Goal: Task Accomplishment & Management: Manage account settings

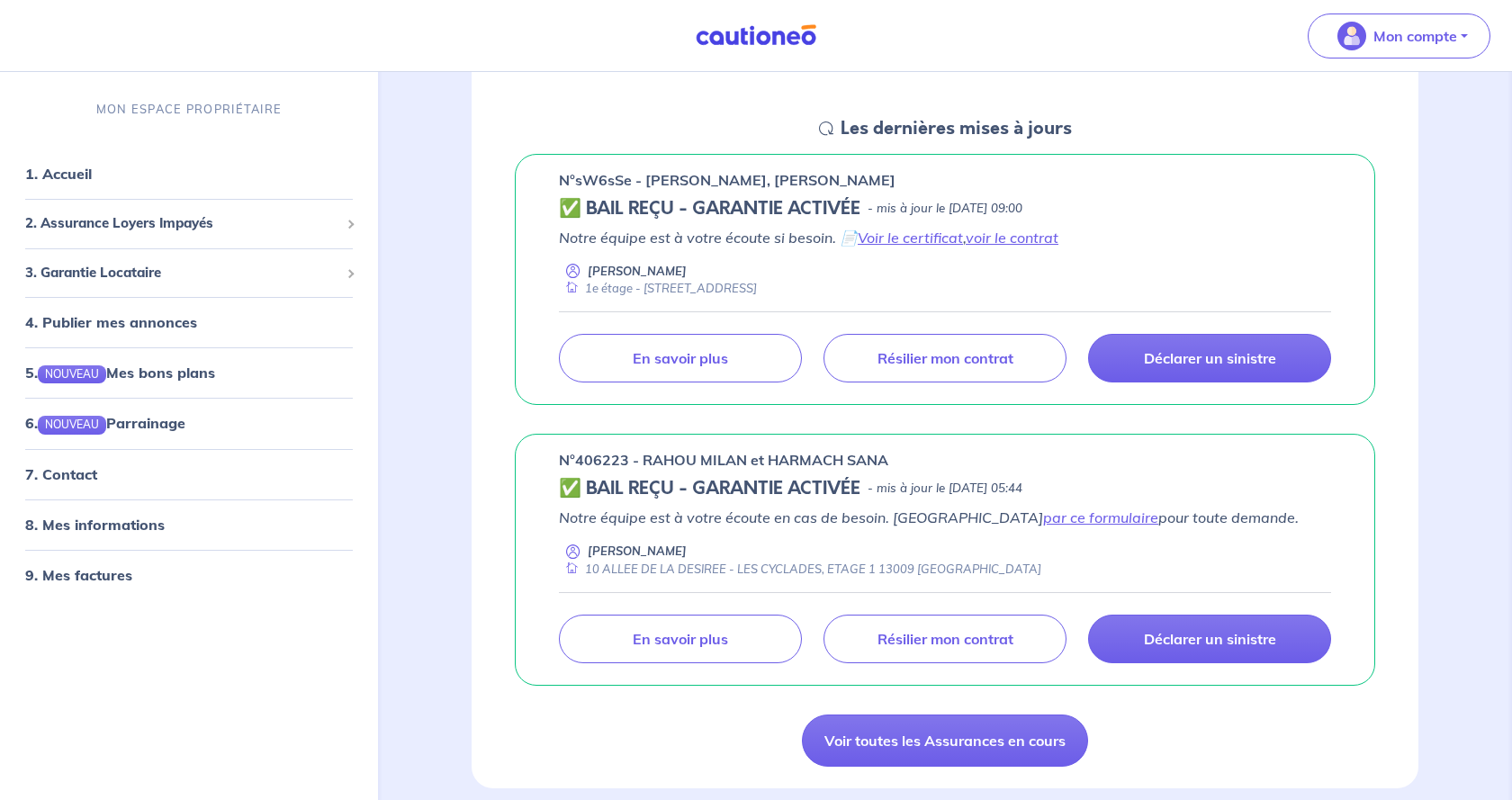
scroll to position [275, 0]
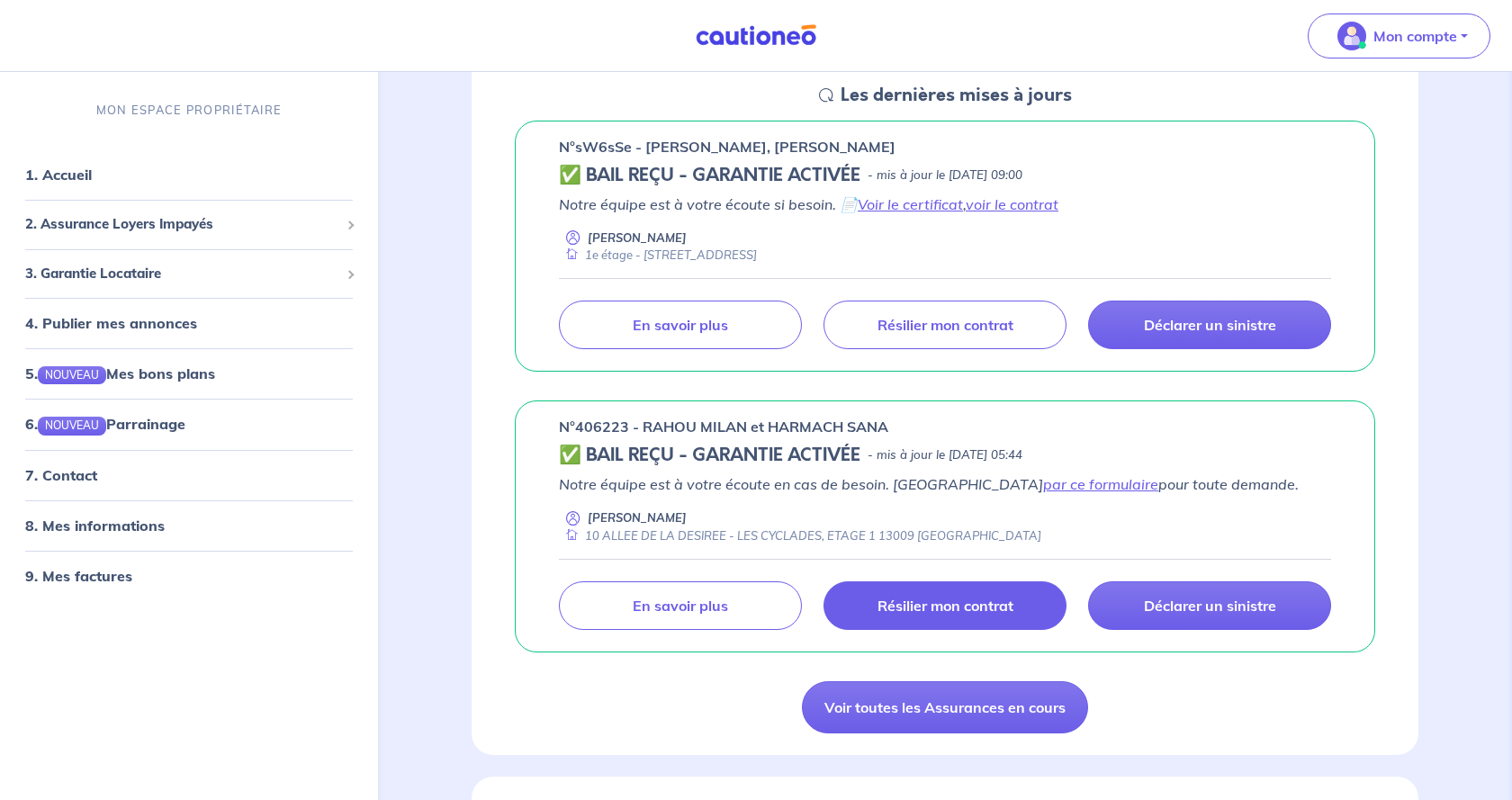
click at [914, 614] on p "Résilier mon contrat" at bounding box center [945, 605] width 136 height 18
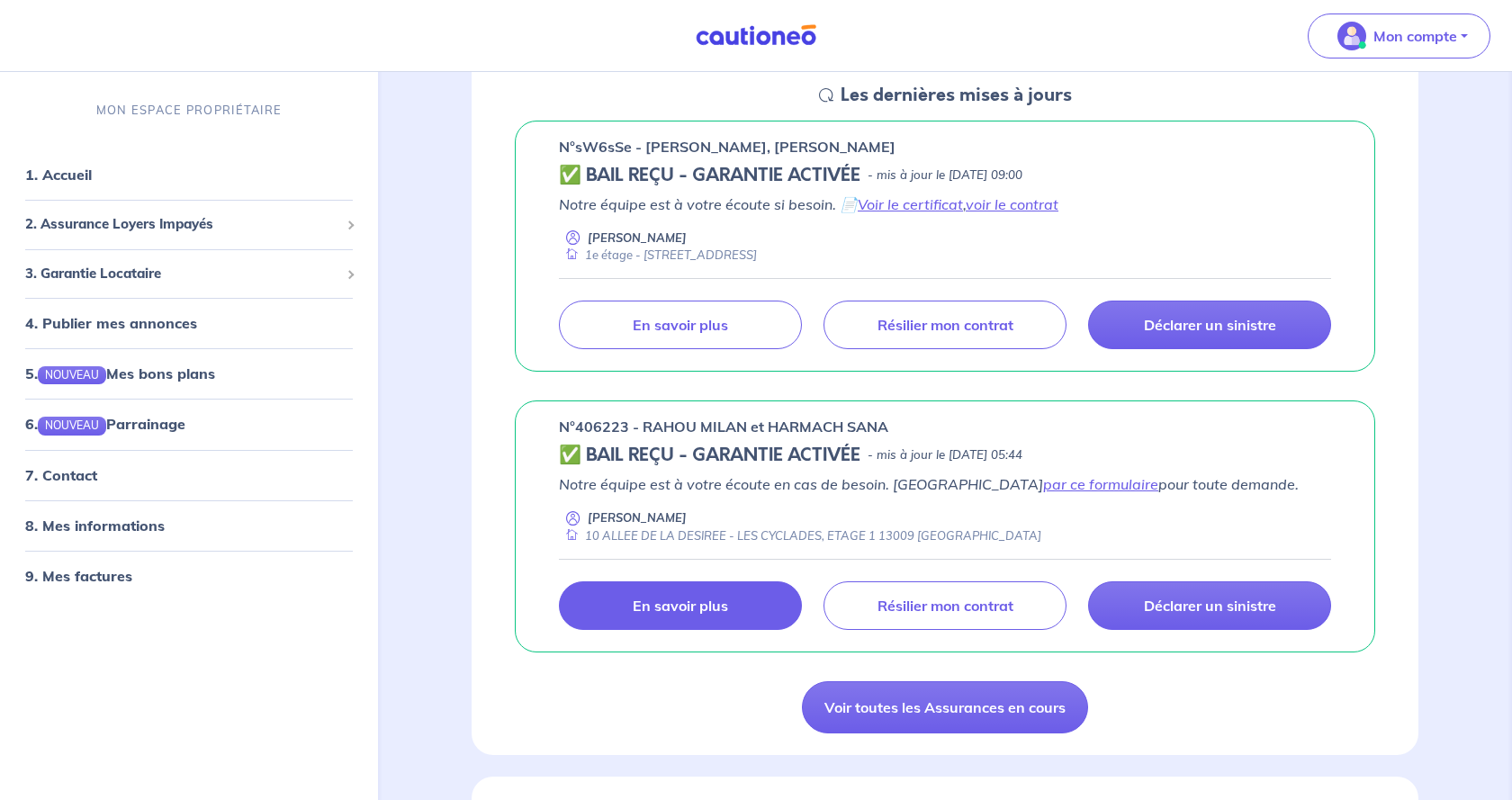
click at [736, 605] on link "En savoir plus" at bounding box center [680, 605] width 243 height 49
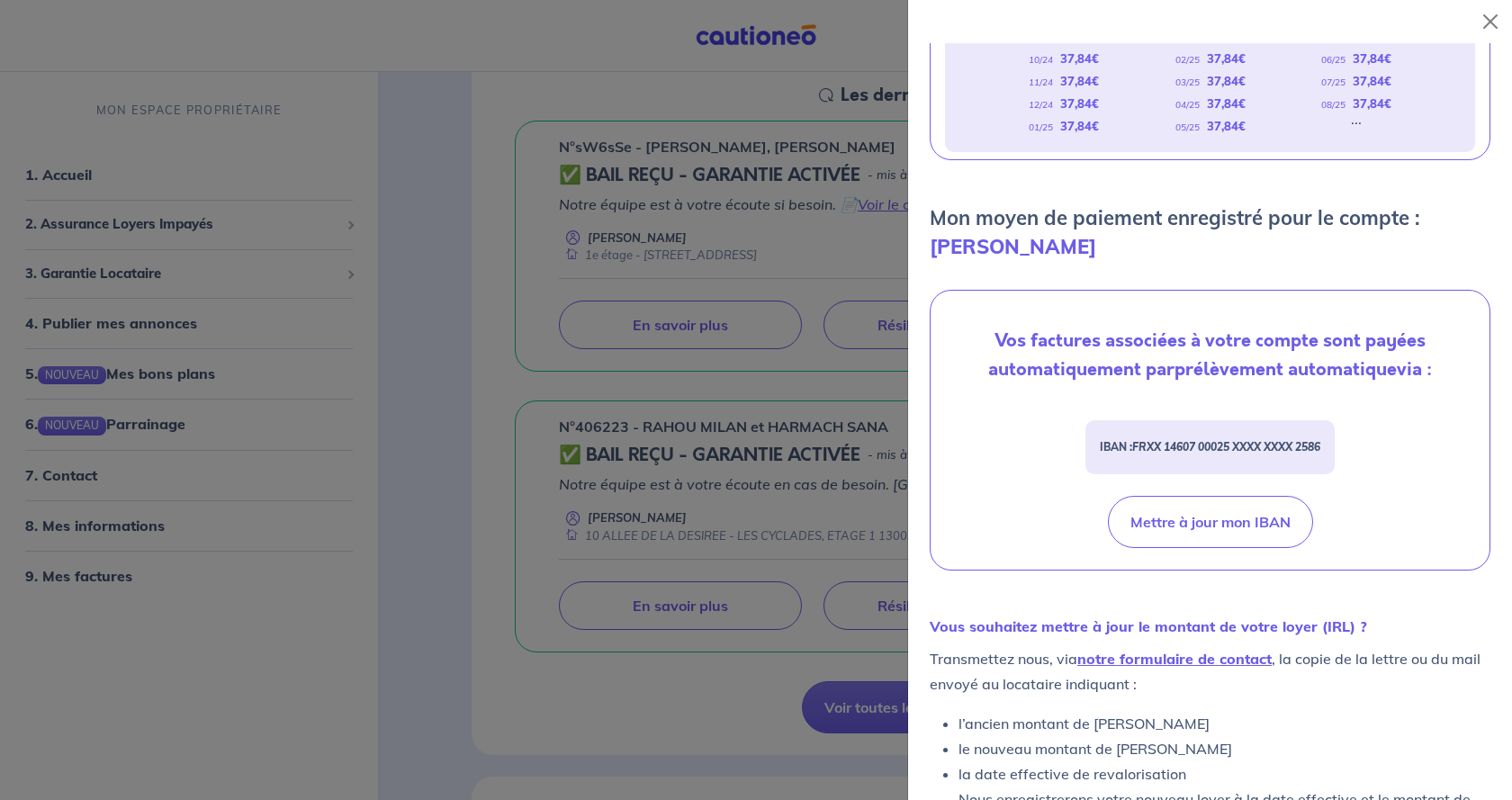
scroll to position [510, 0]
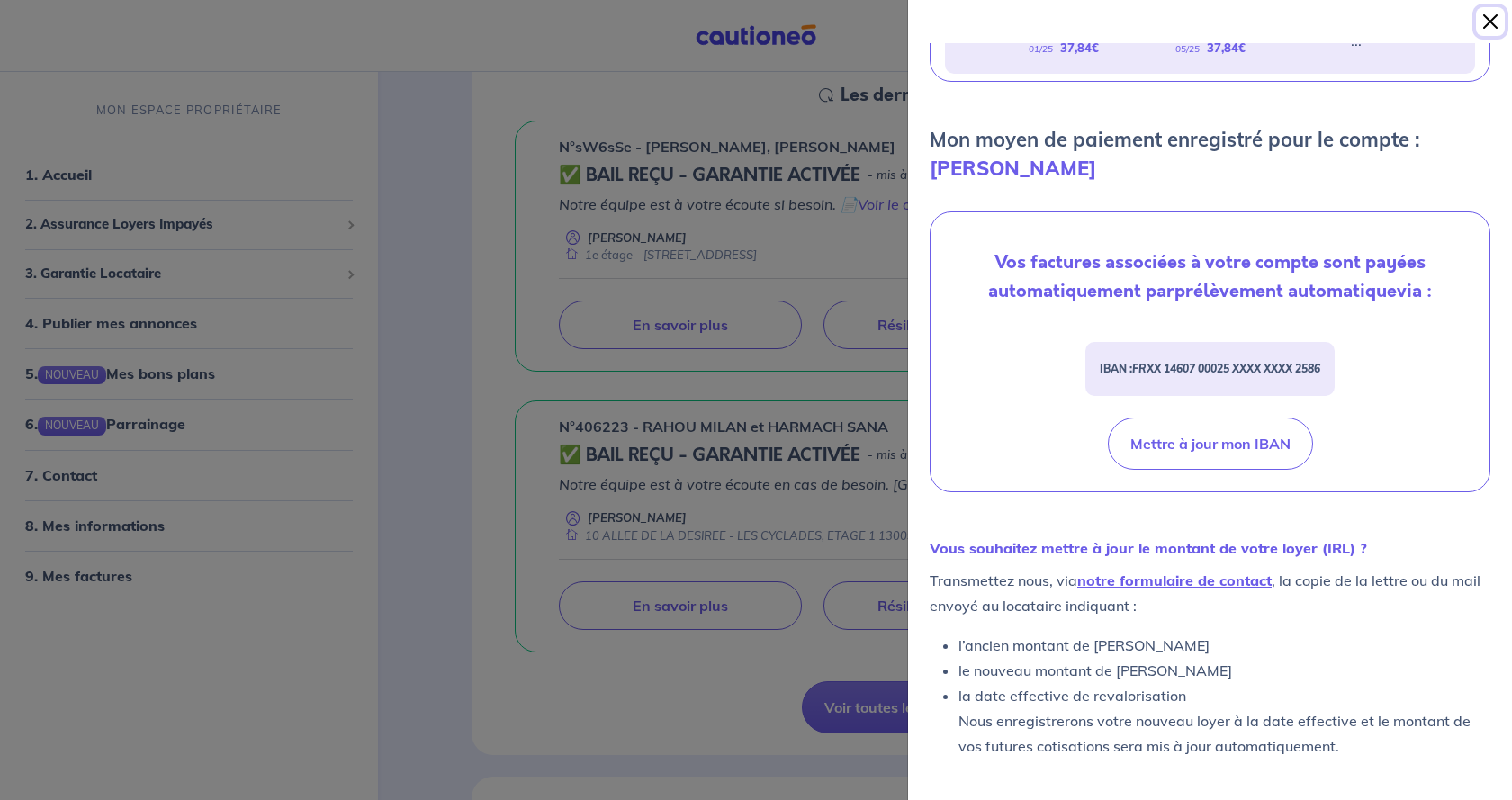
click at [1497, 20] on button "Close" at bounding box center [1490, 21] width 29 height 29
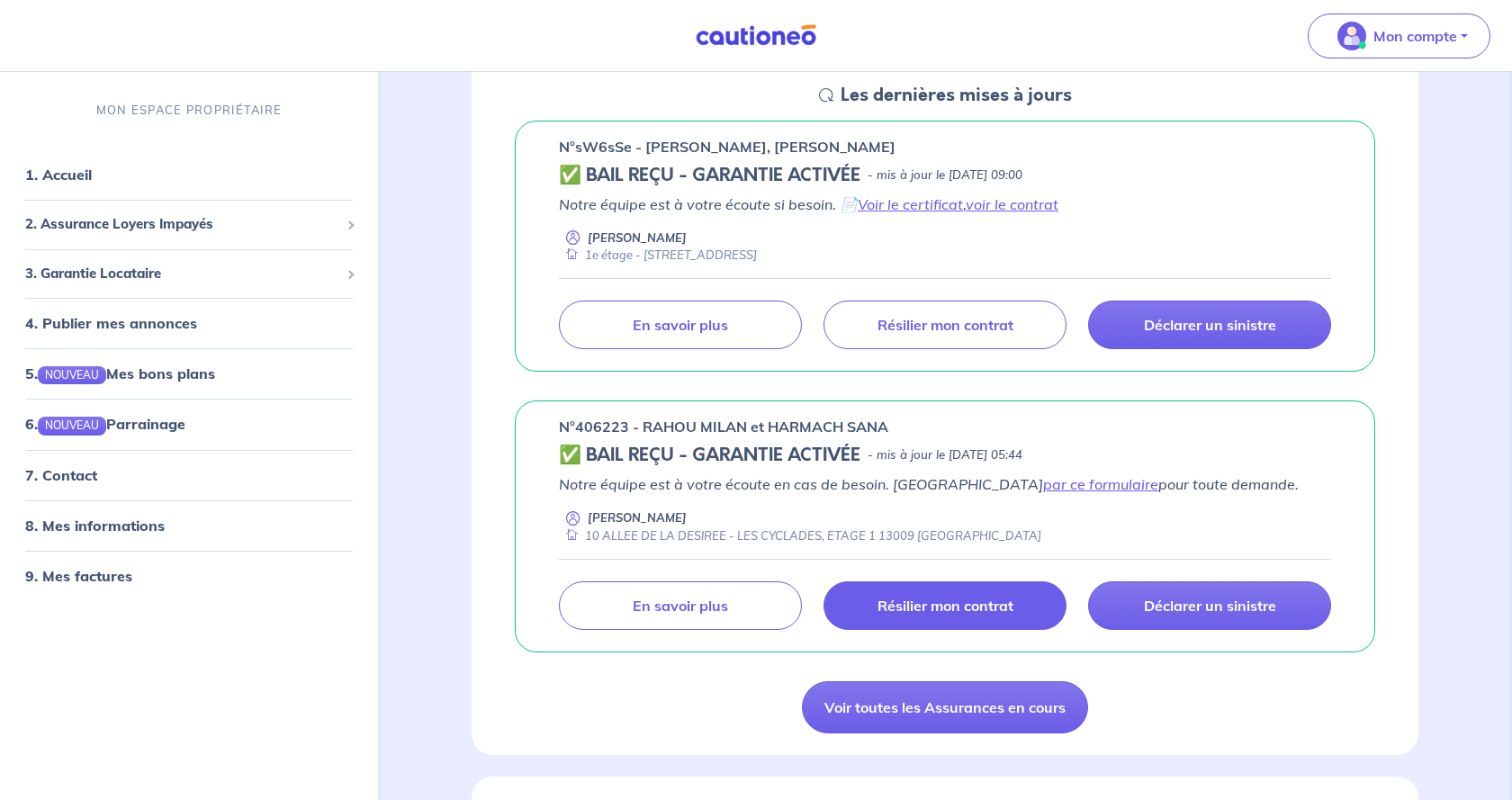
click at [979, 608] on p "Résilier mon contrat" at bounding box center [945, 605] width 136 height 18
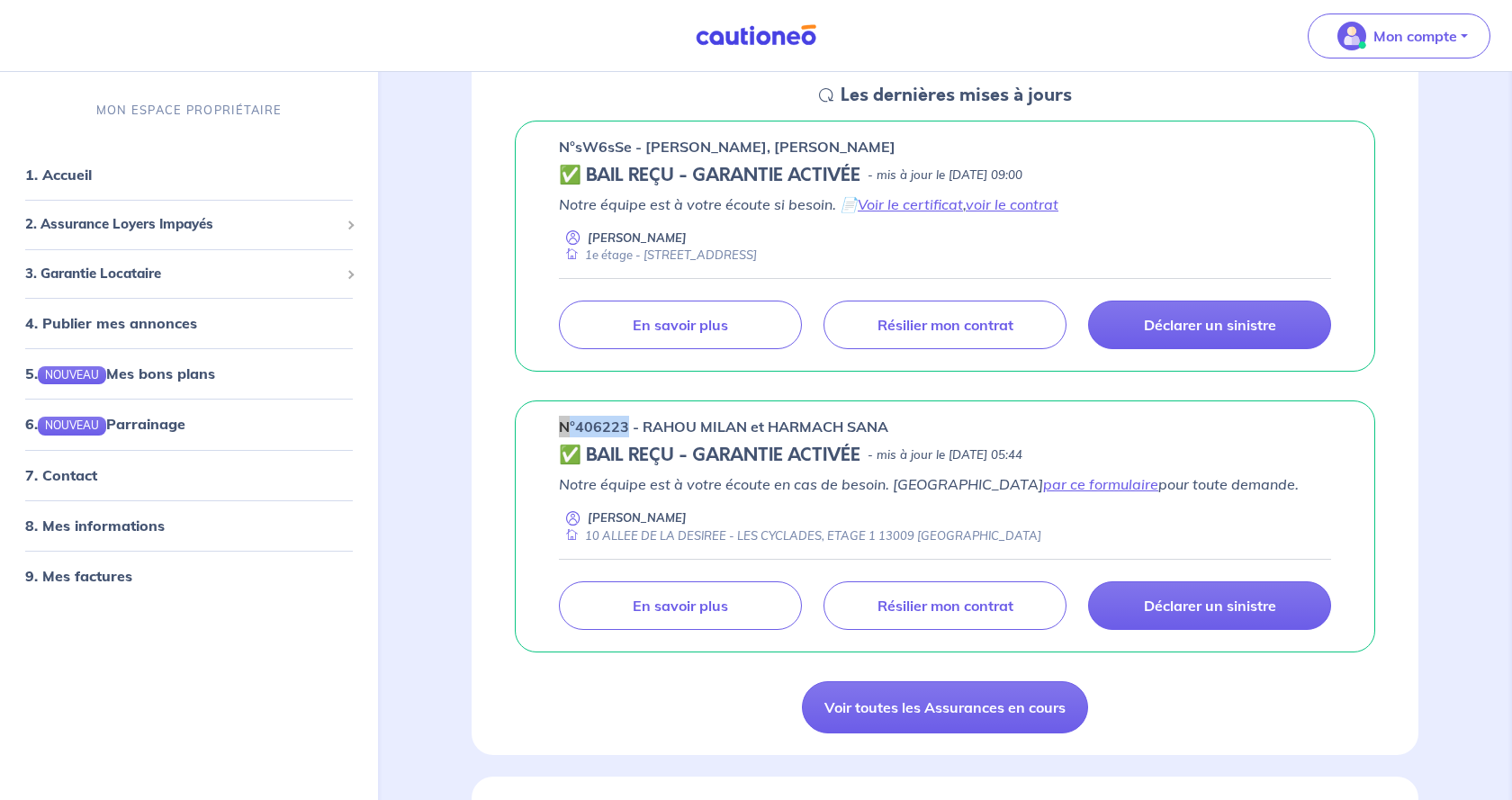
drag, startPoint x: 557, startPoint y: 429, endPoint x: 626, endPoint y: 418, distance: 69.9
click at [626, 418] on div "n°406223 - RAHOU MILAN et HARMACH SANA ✅ BAIL REÇU - GARANTIE ACTIVÉE - mis à j…" at bounding box center [944, 526] width 860 height 252
copy p "n°406223"
drag, startPoint x: 638, startPoint y: 427, endPoint x: 937, endPoint y: 429, distance: 299.0
click at [937, 429] on div "n°406223 - RAHOU MILAN et HARMACH SANA" at bounding box center [945, 426] width 772 height 21
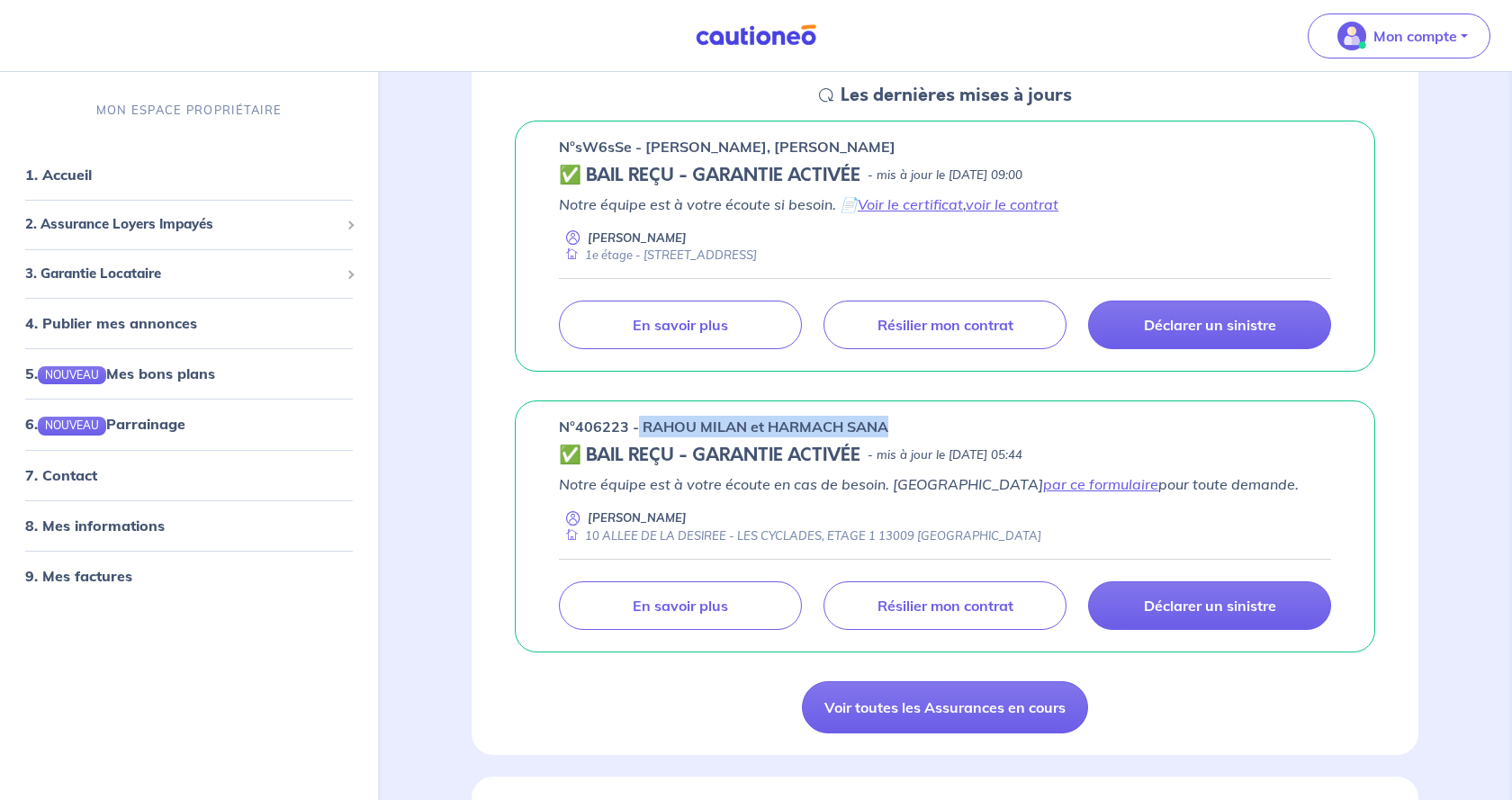
copy p "RAHOU MILAN et HARMACH SANA"
click at [1207, 424] on div "n°406223 - RAHOU MILAN et HARMACH SANA" at bounding box center [945, 426] width 772 height 21
click at [47, 169] on link "1. Accueil" at bounding box center [57, 174] width 66 height 18
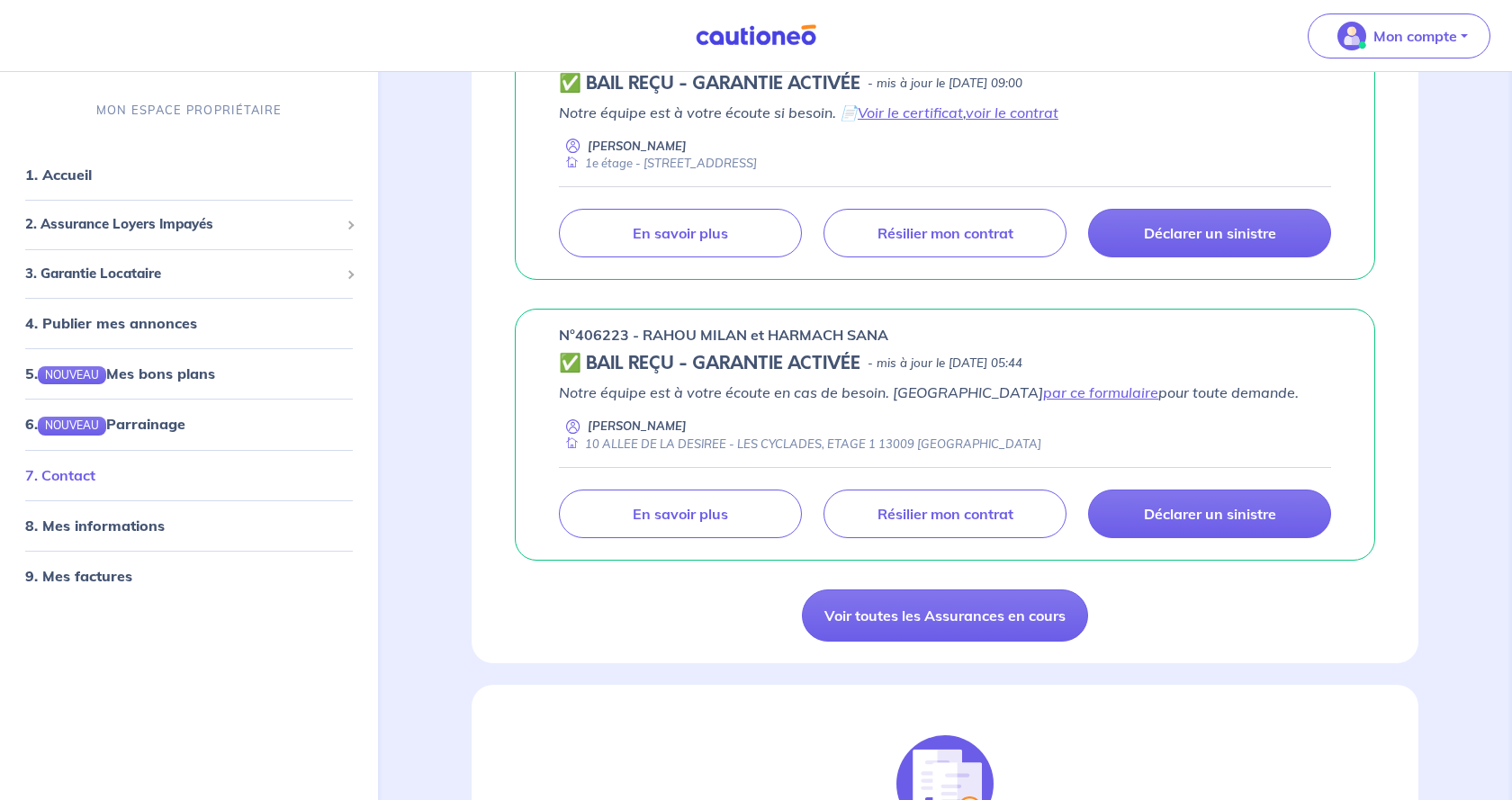
click at [85, 474] on link "7. Contact" at bounding box center [60, 474] width 70 height 18
click at [67, 479] on link "7. Contact" at bounding box center [60, 474] width 70 height 18
drag, startPoint x: 561, startPoint y: 333, endPoint x: 887, endPoint y: 345, distance: 326.2
click at [887, 345] on p "n°406223 - RAHOU MILAN et HARMACH SANA" at bounding box center [723, 334] width 330 height 21
copy p "n°406223 - RAHOU MILAN et HARMACH SANA"
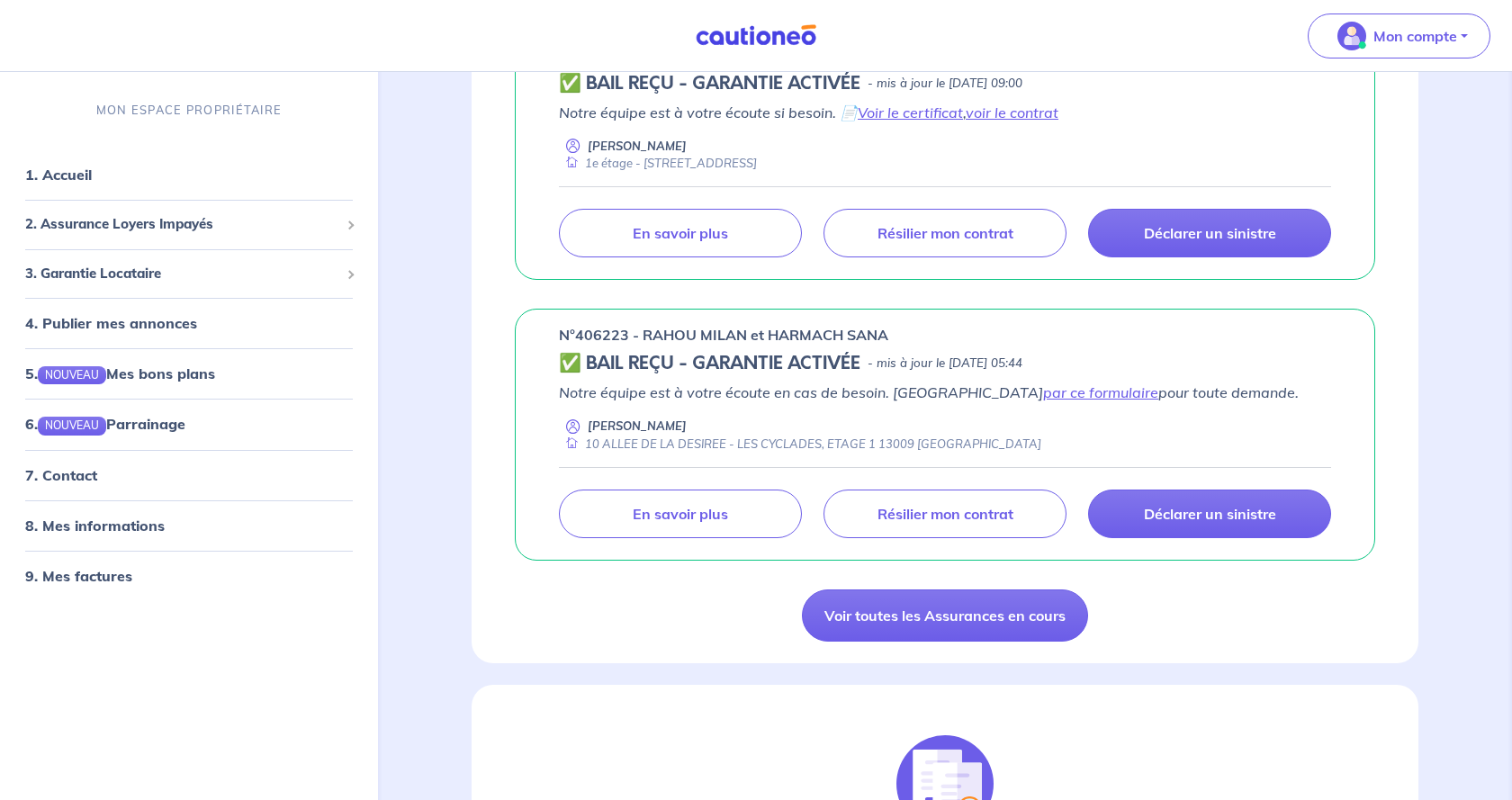
click at [546, 419] on div "n°406223 - RAHOU MILAN et HARMACH SANA ✅ BAIL REÇU - GARANTIE ACTIVÉE - mis à j…" at bounding box center [944, 434] width 860 height 252
